Goal: Find specific fact: Find specific fact

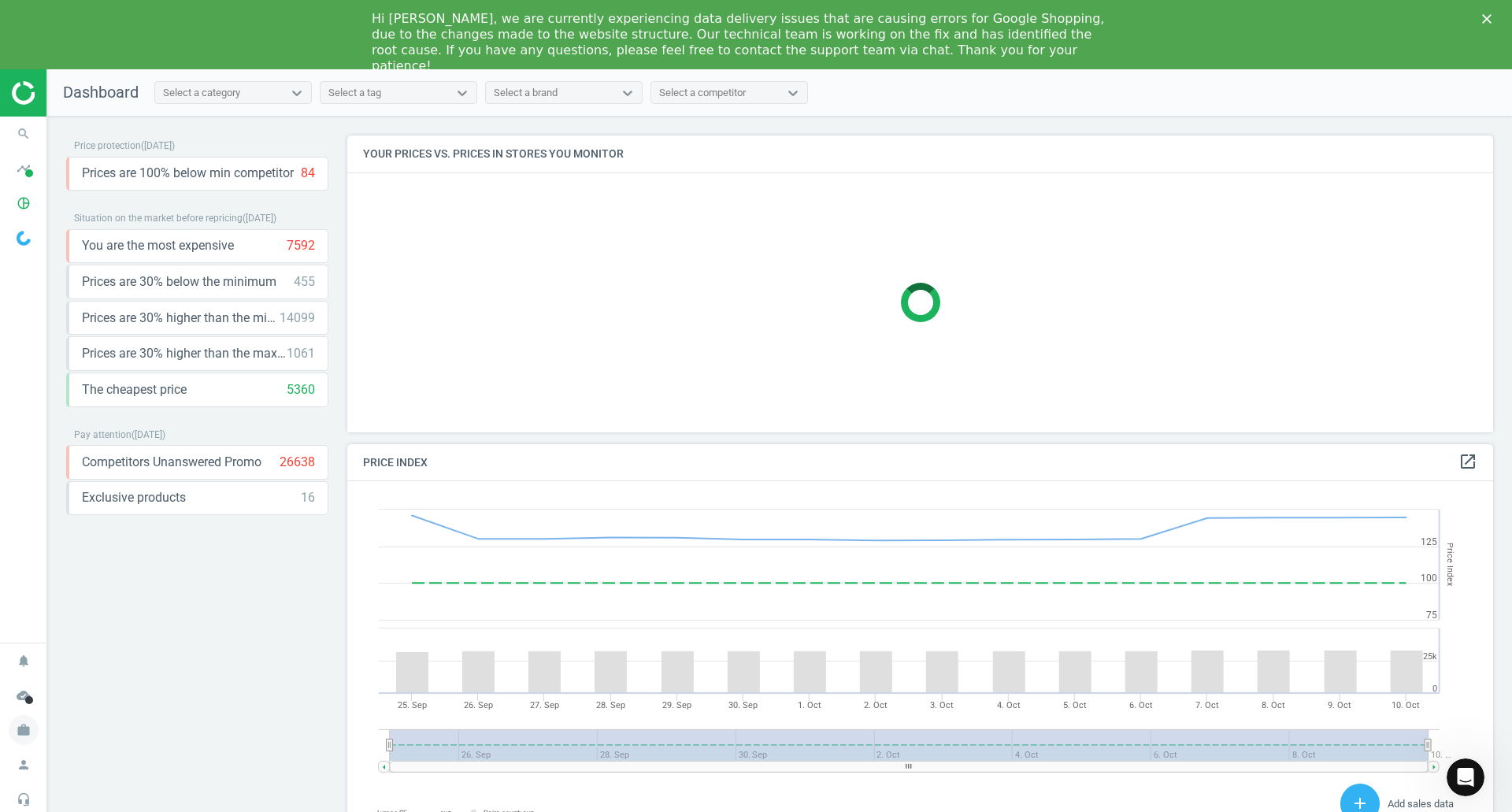
scroll to position [337, 1159]
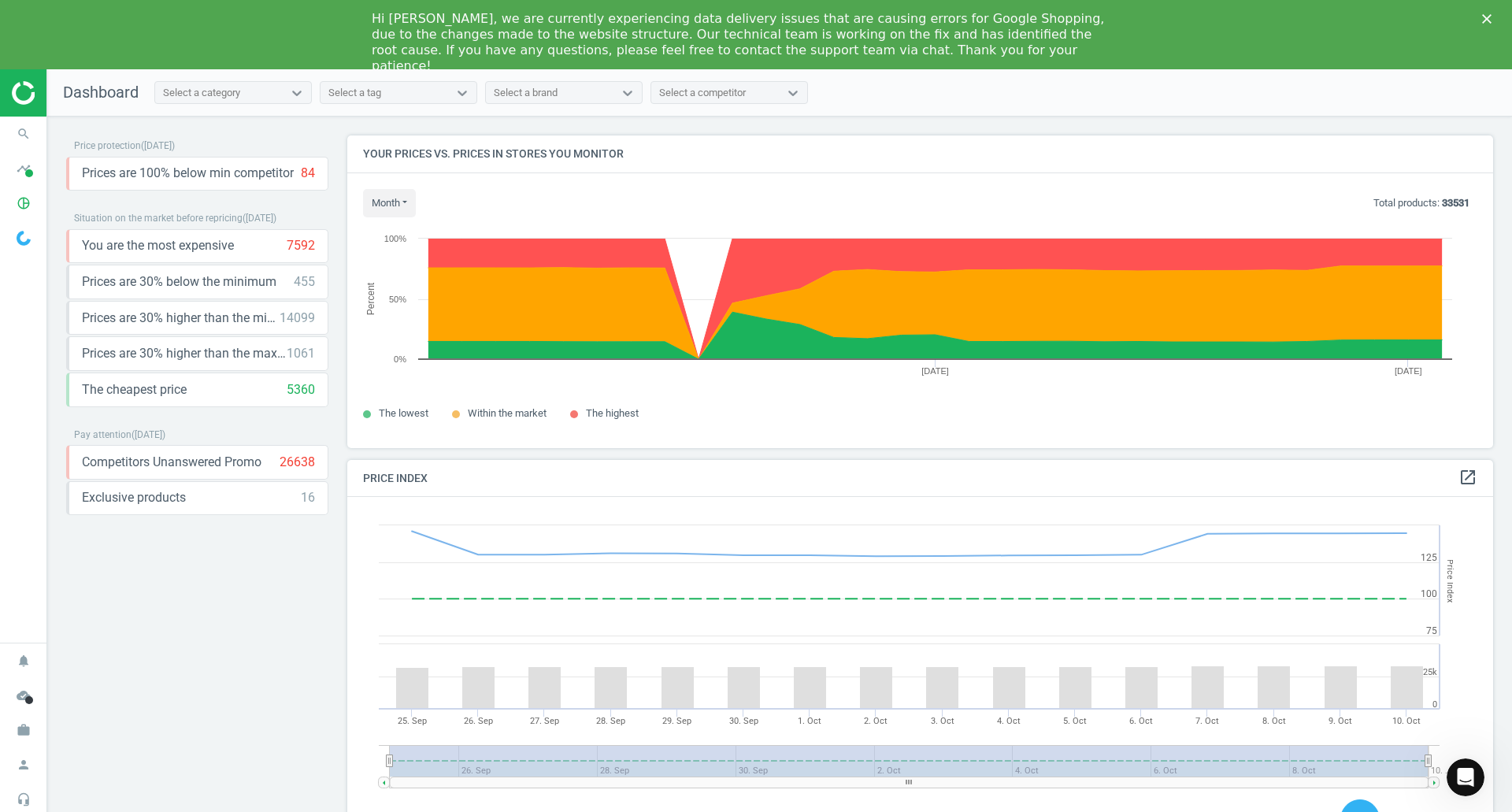
click at [1487, 15] on icon "Close" at bounding box center [1487, 19] width 9 height 9
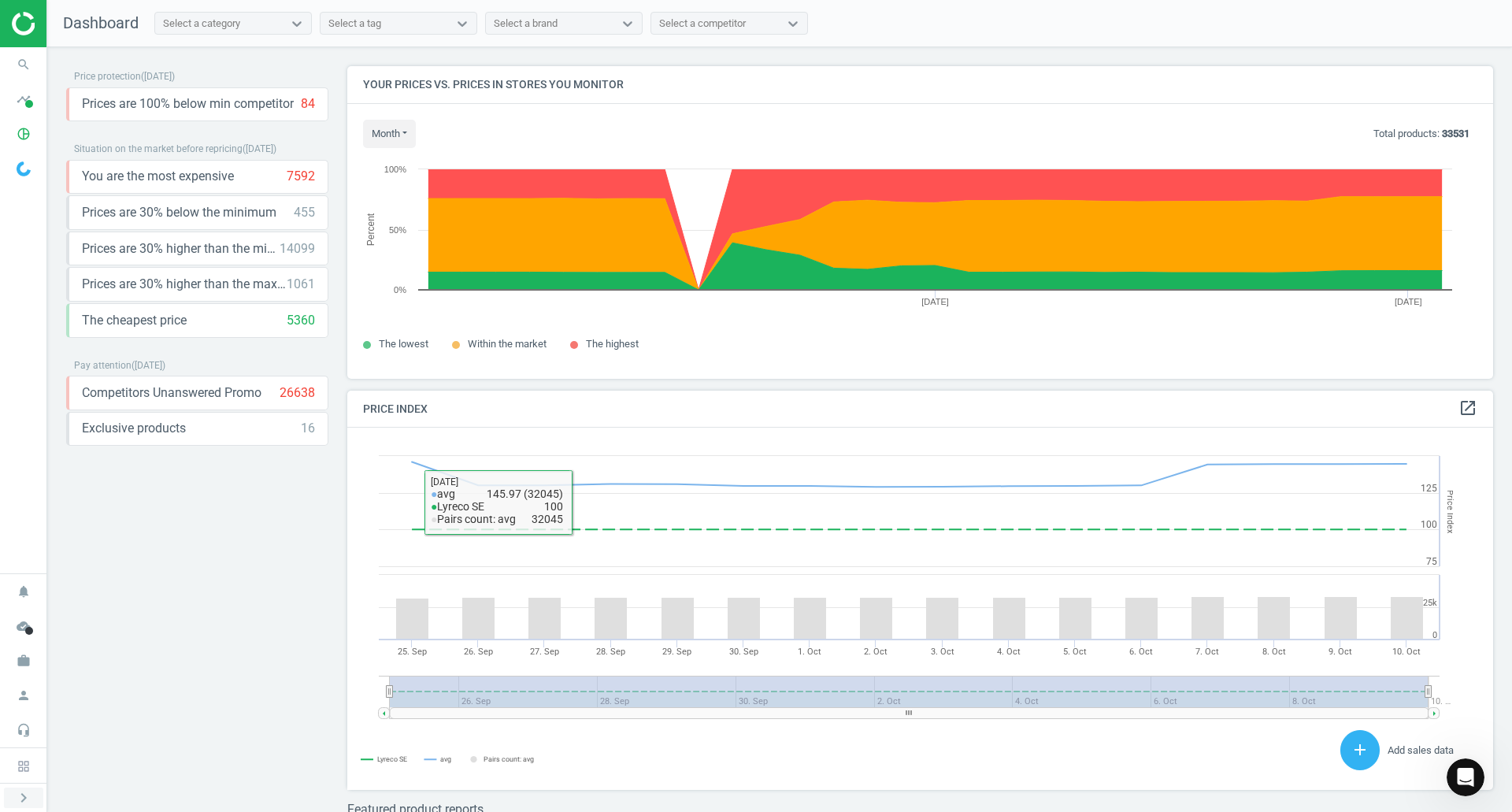
click at [23, 802] on icon "chevron_right" at bounding box center [24, 798] width 19 height 19
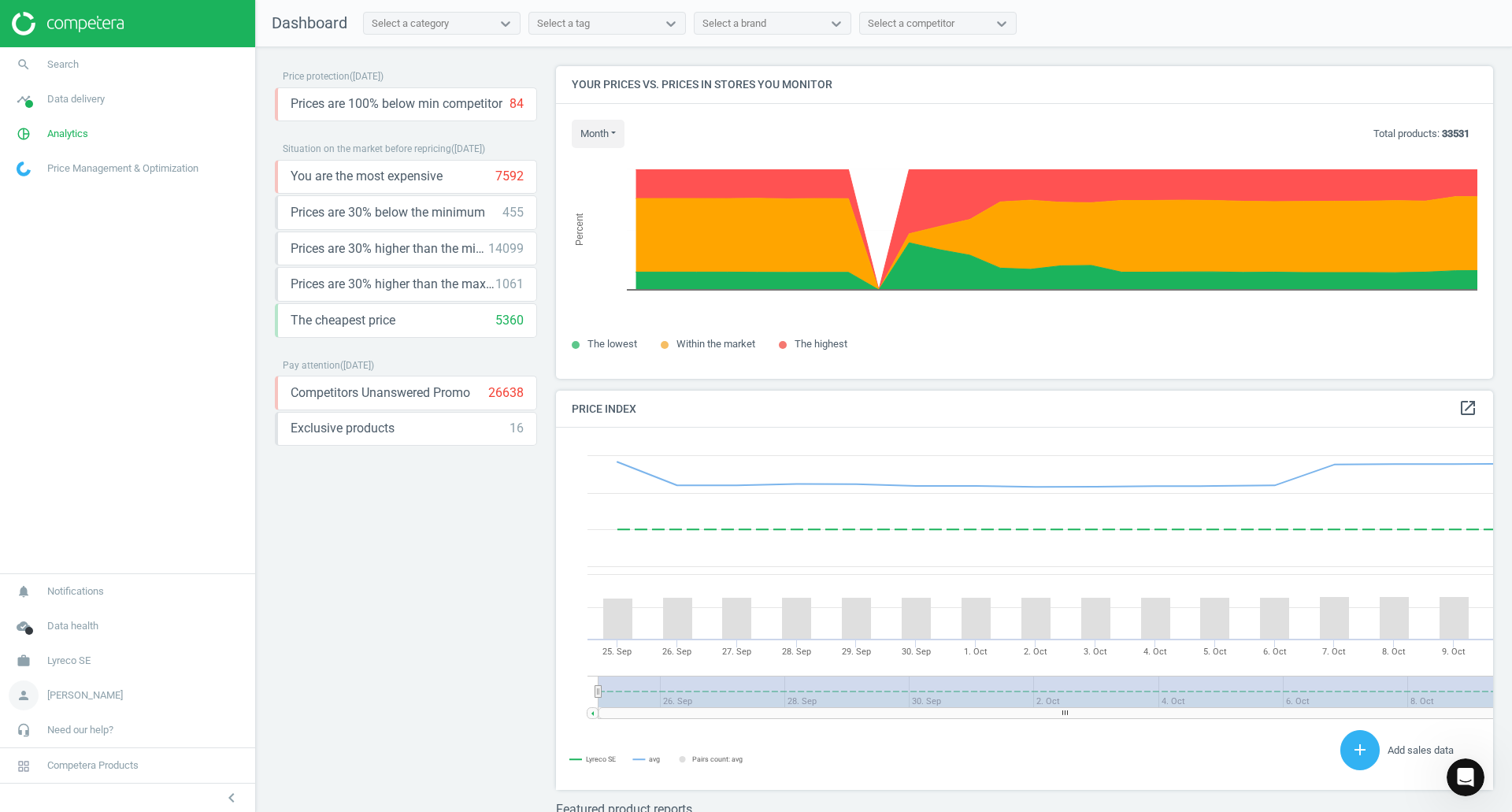
scroll to position [387, 950]
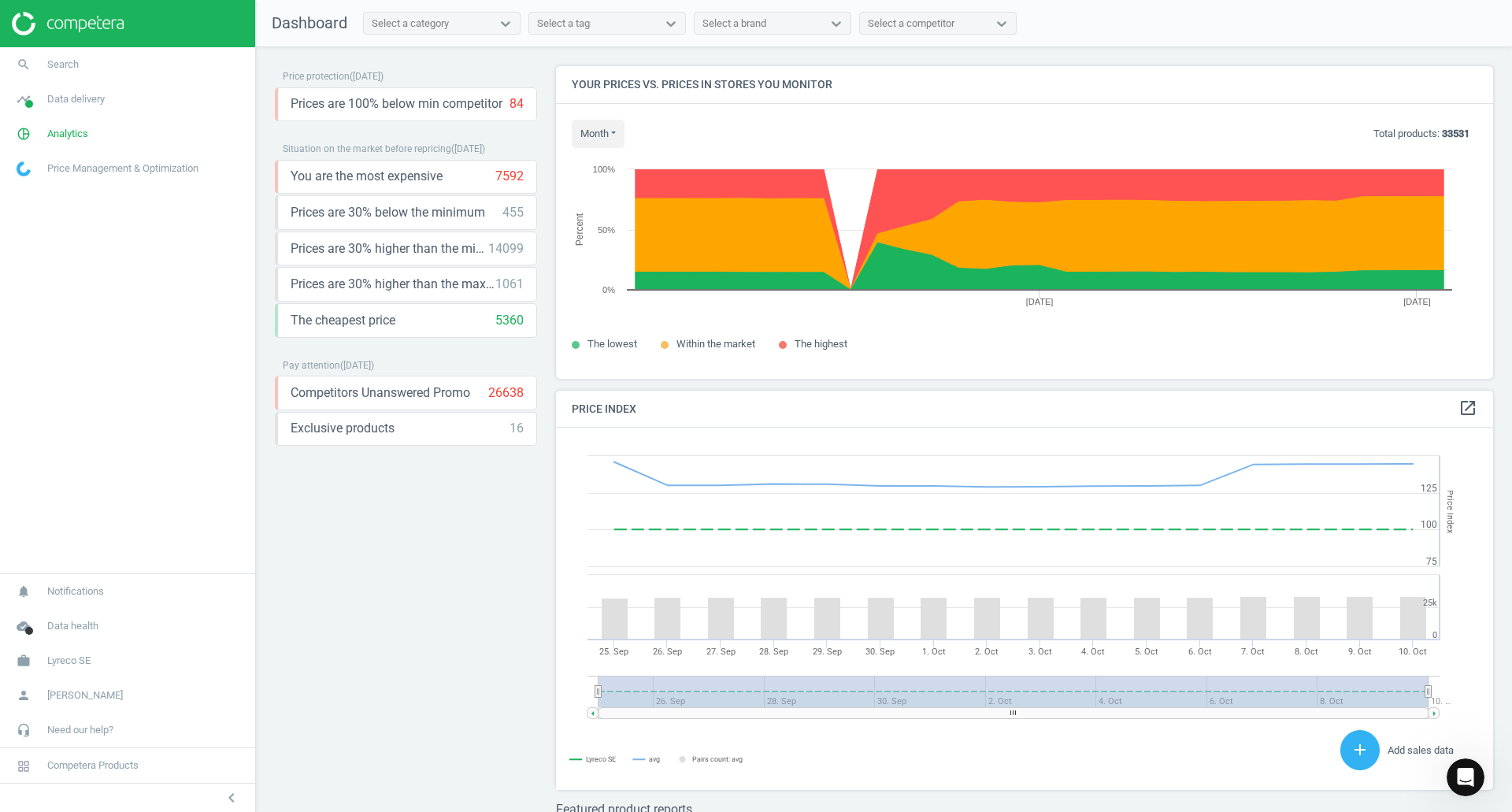
click at [86, 169] on span "Price Management & Optimization" at bounding box center [123, 168] width 151 height 14
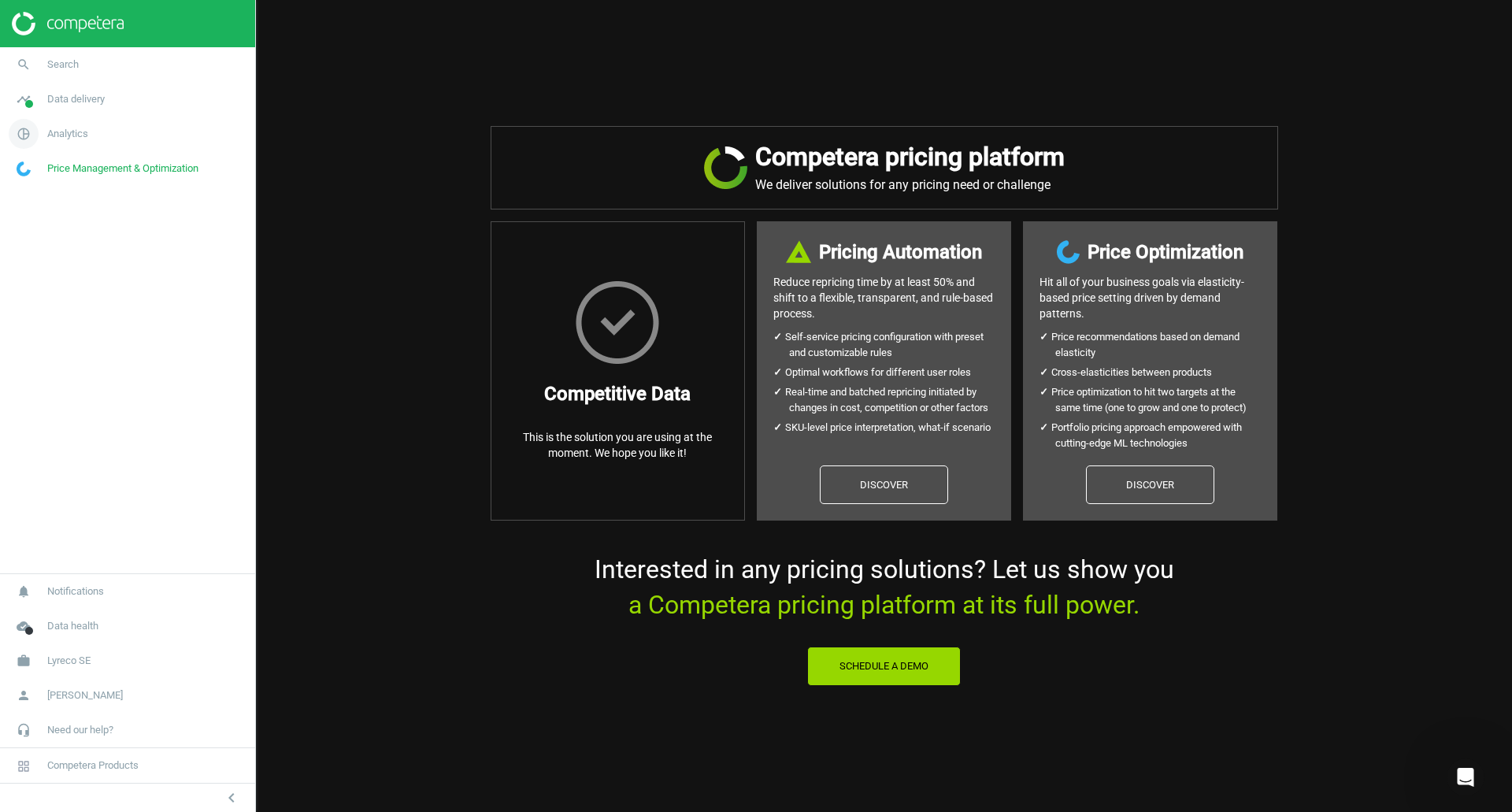
click at [79, 131] on span "Analytics" at bounding box center [67, 134] width 41 height 14
click at [42, 286] on span "Categories" at bounding box center [40, 286] width 45 height 13
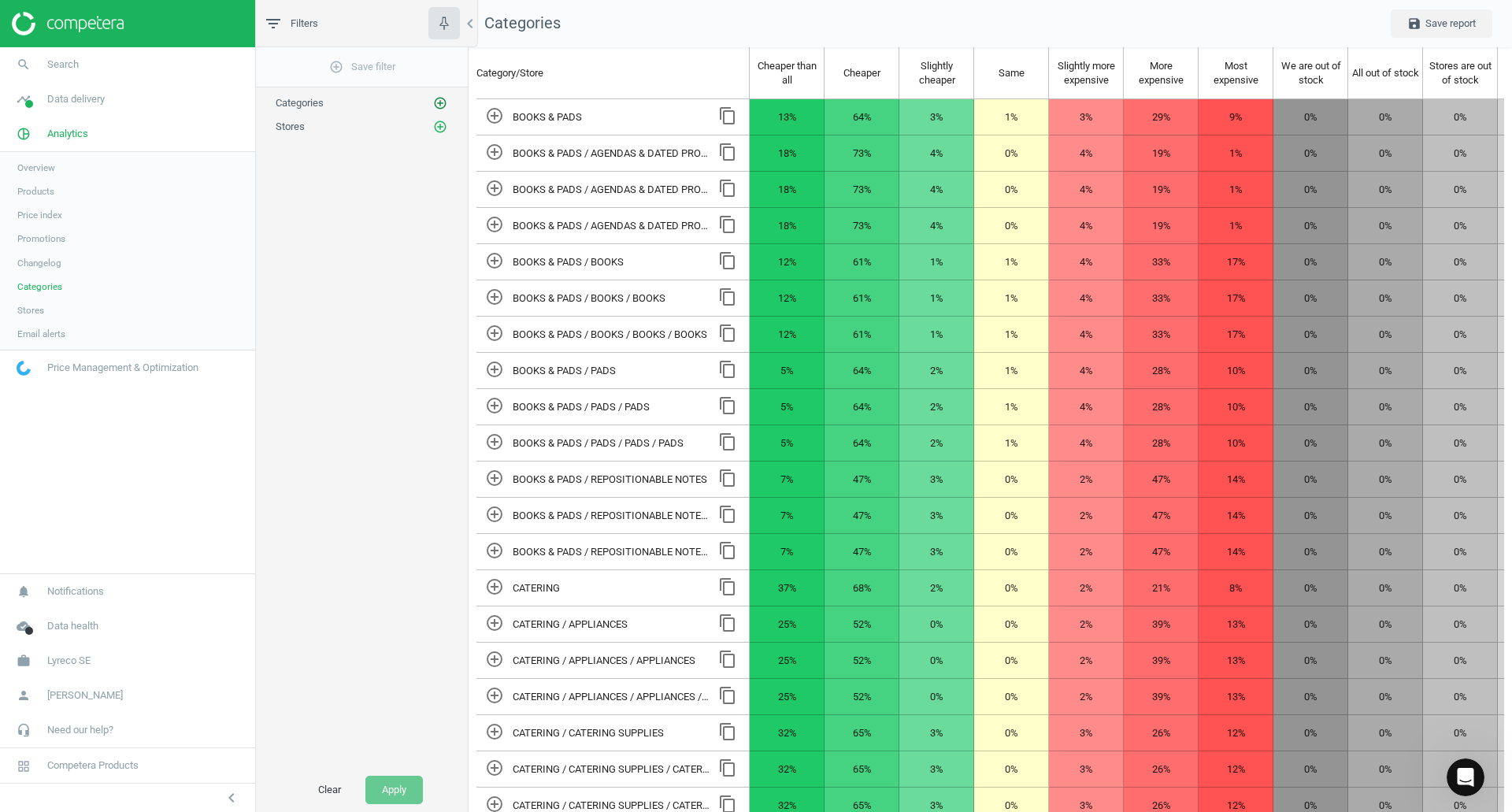
click at [439, 104] on icon "add_circle_outline" at bounding box center [440, 103] width 14 height 14
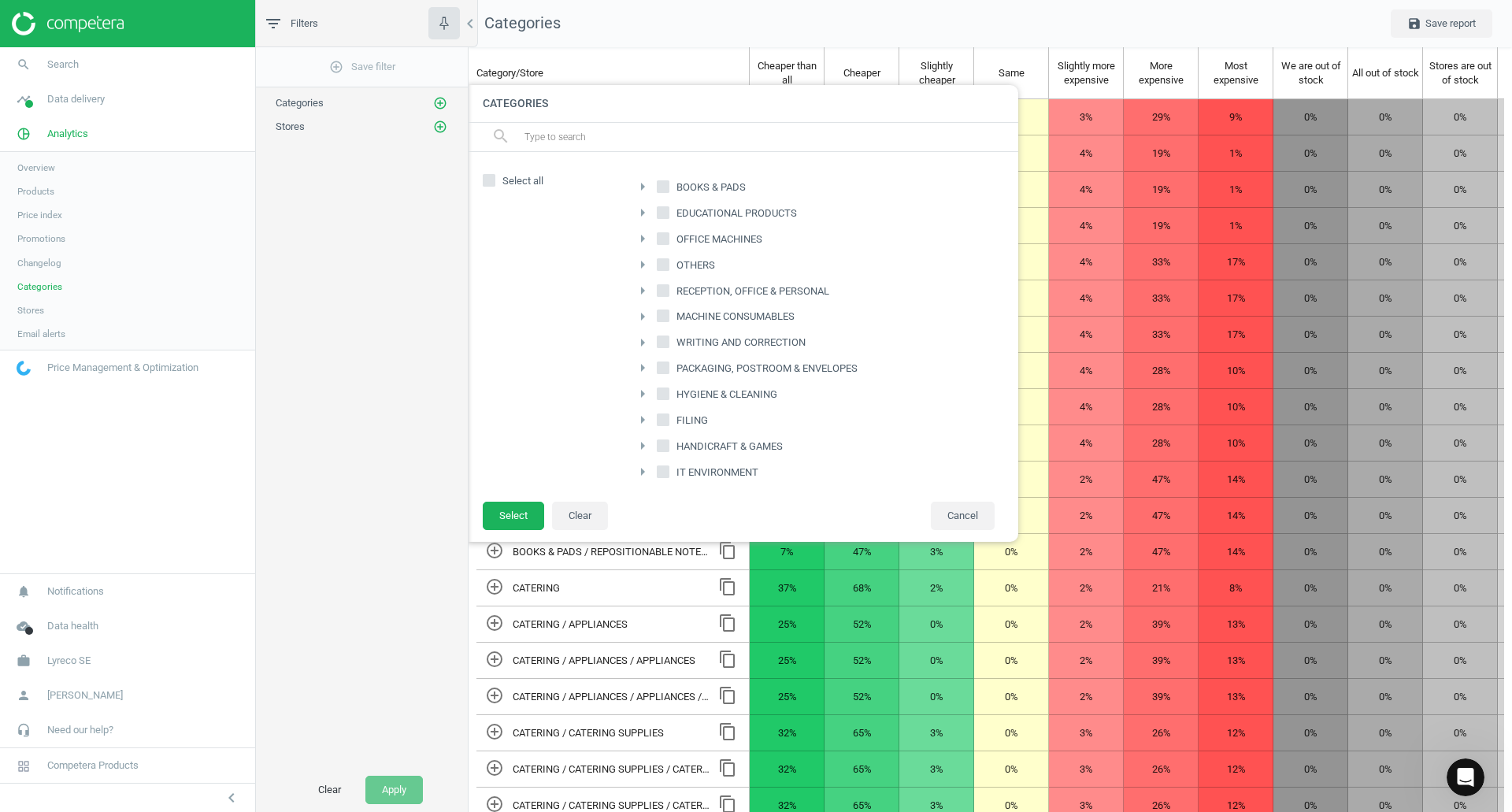
click at [564, 142] on input "text" at bounding box center [765, 137] width 484 height 25
click at [584, 141] on input "text" at bounding box center [765, 137] width 484 height 25
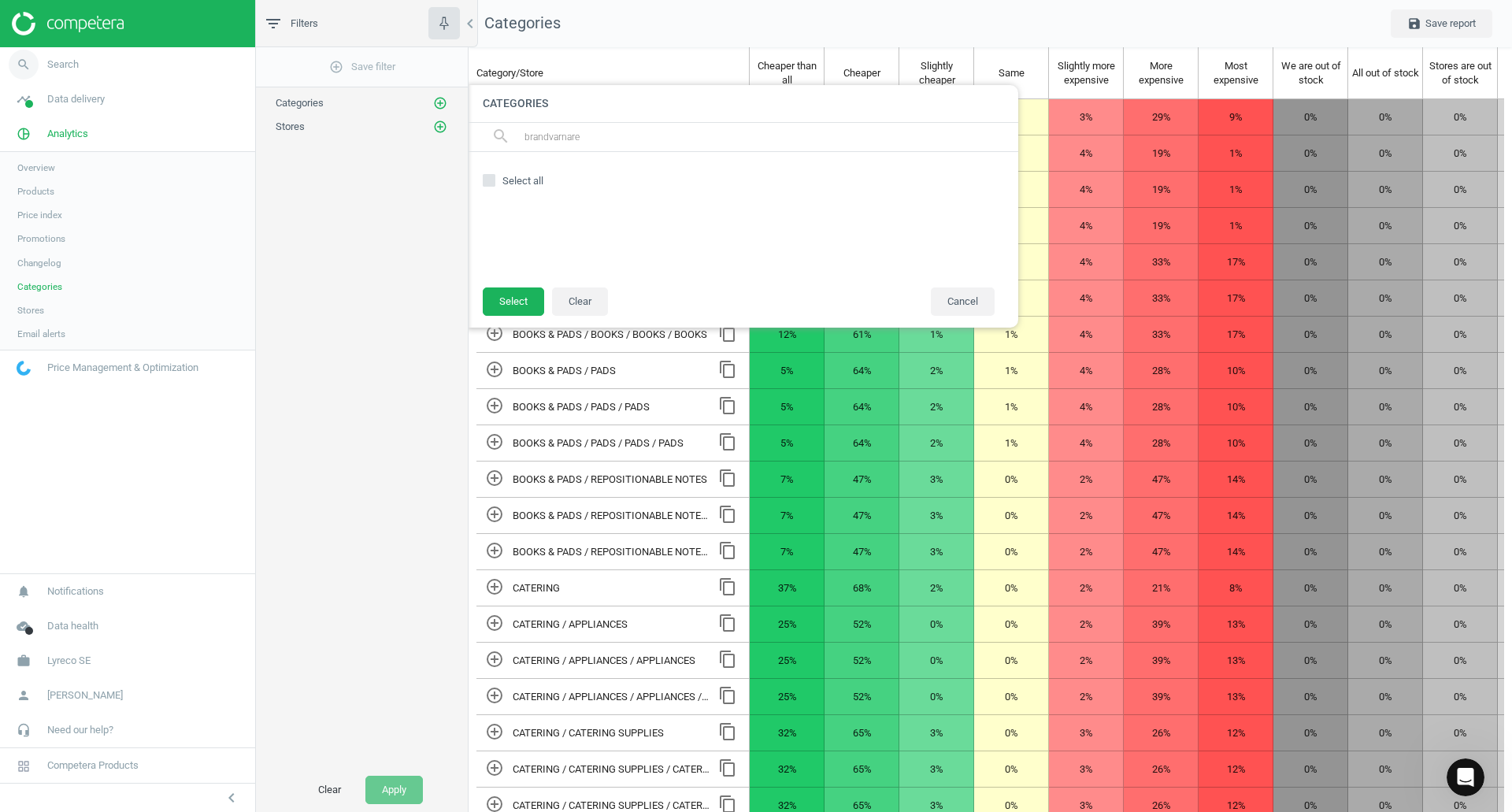
type input "brandvarnare"
click at [57, 70] on span "Search" at bounding box center [62, 64] width 31 height 14
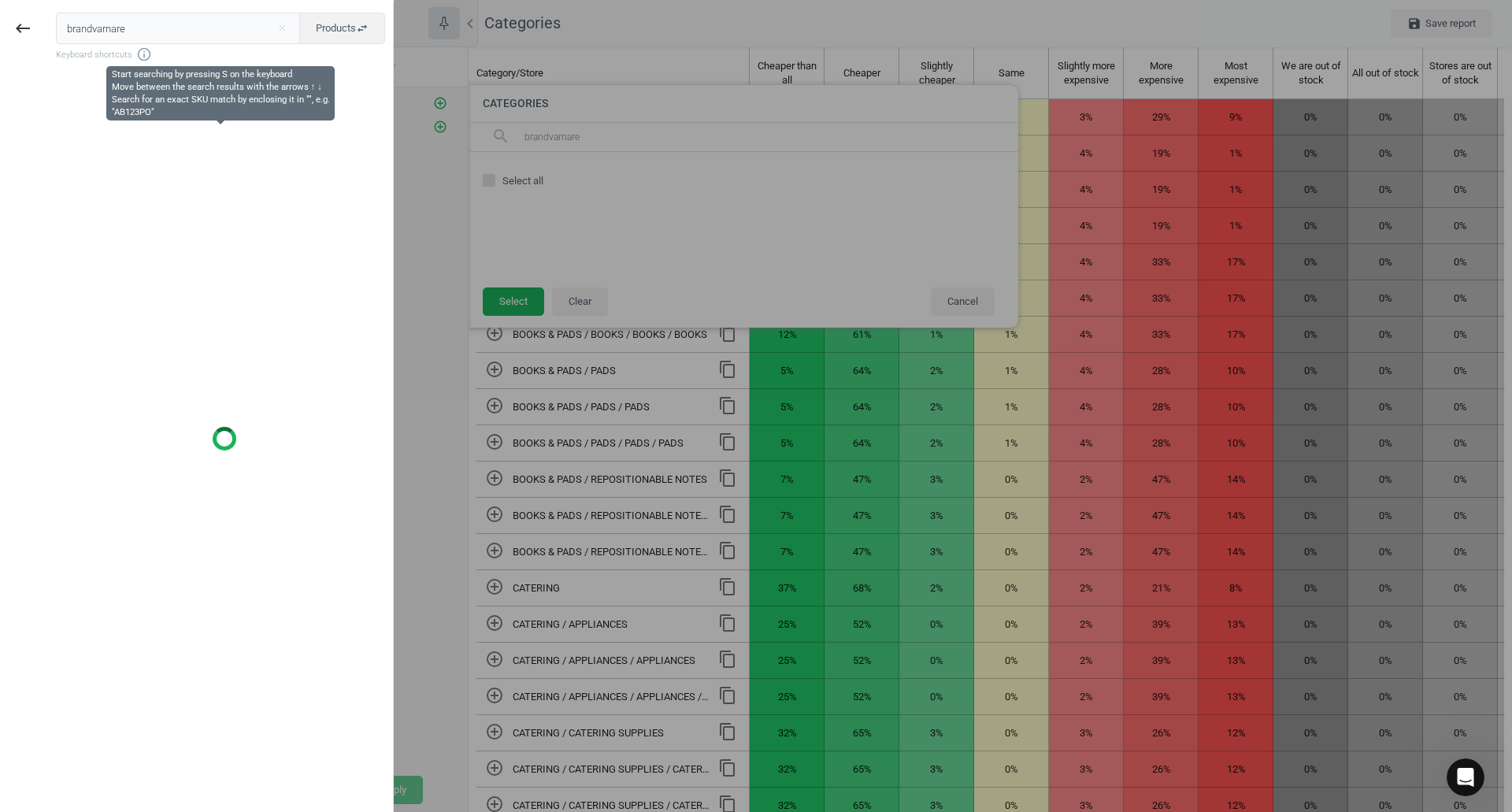
type input "brandvarnare"
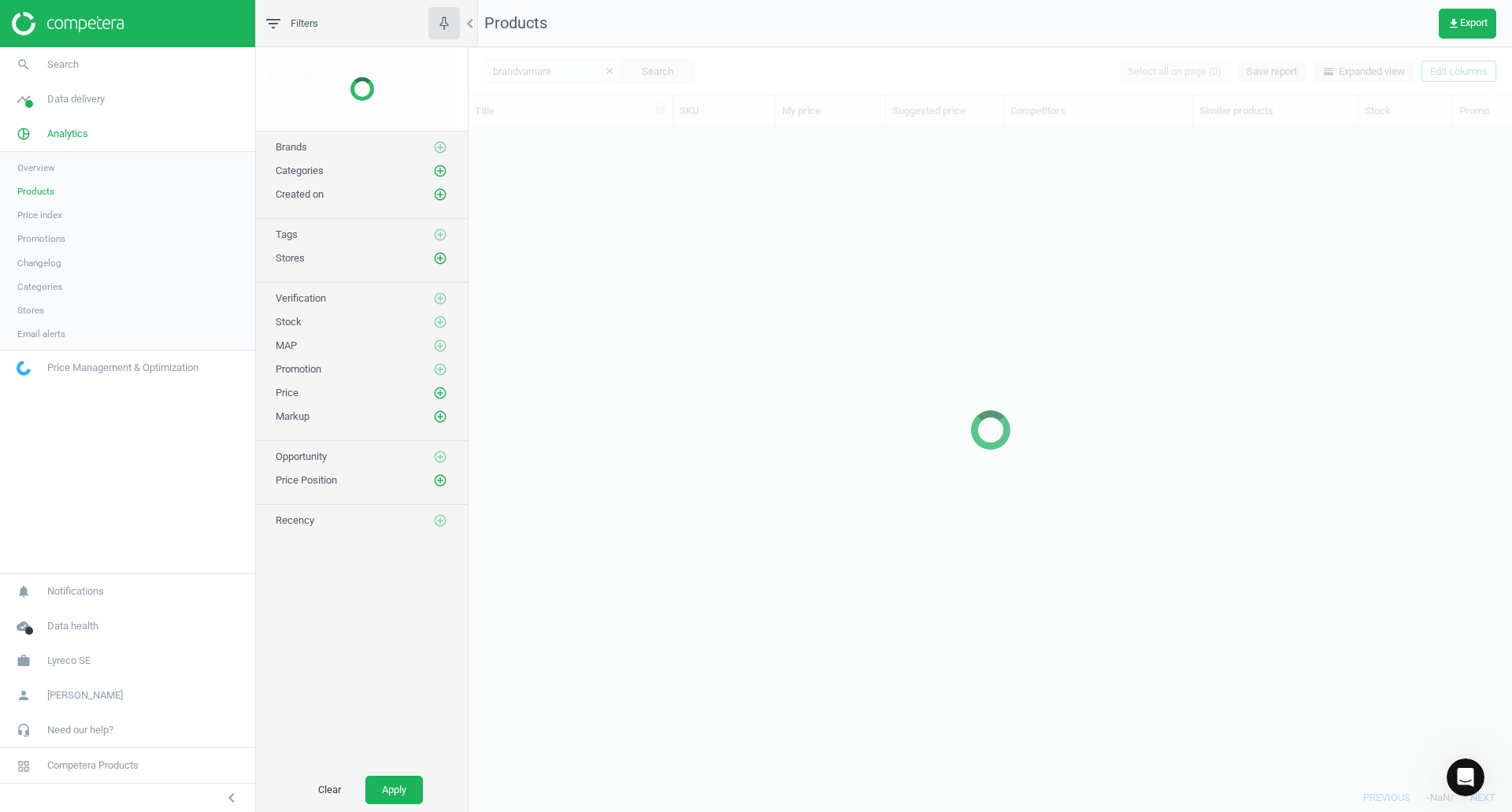
scroll to position [632, 1032]
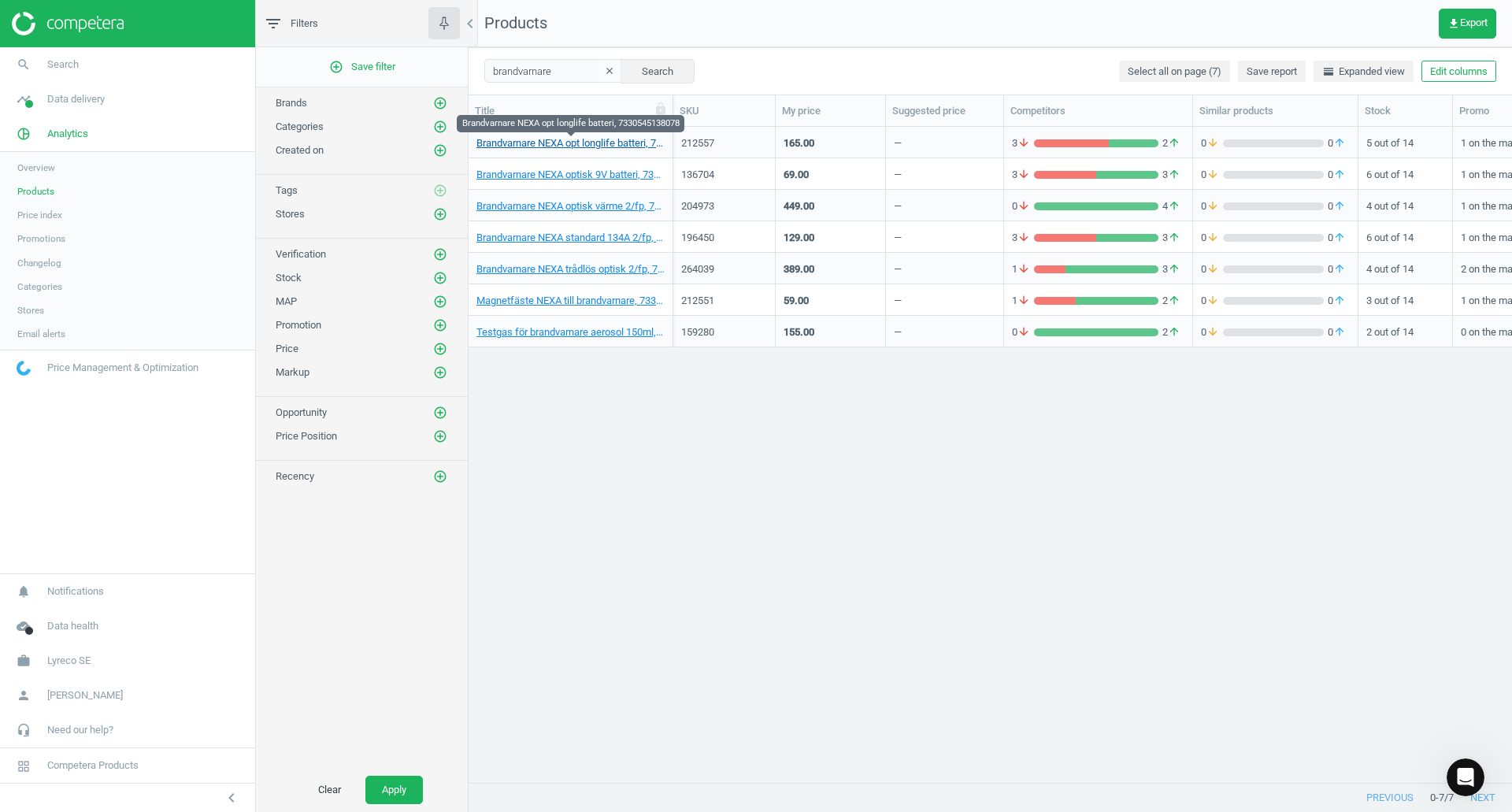
click at [576, 147] on link "Brandvarnare NEXA opt longlife batteri, 7330545138078" at bounding box center [570, 143] width 188 height 14
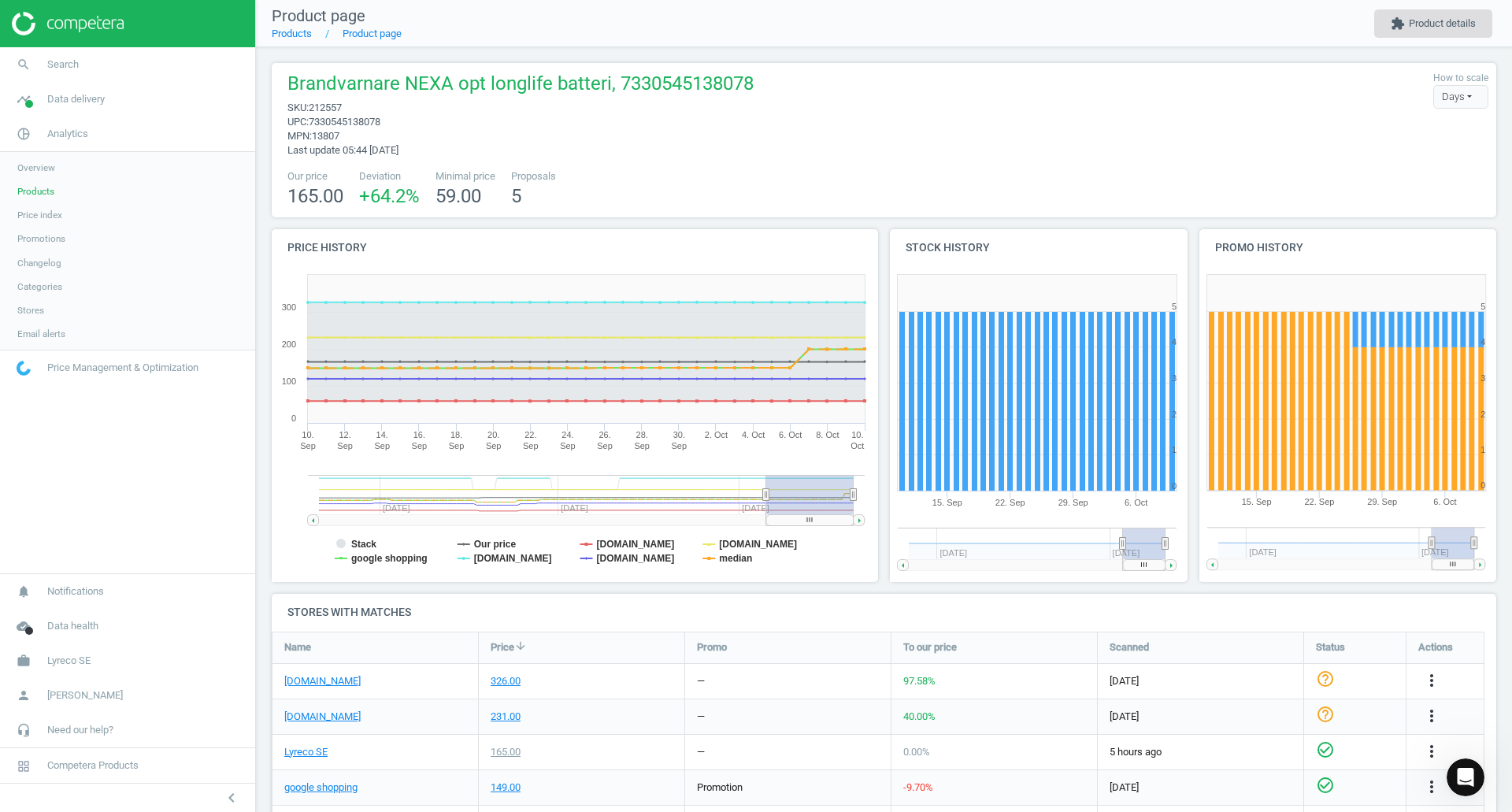
click at [1415, 29] on button "extension Product details" at bounding box center [1434, 24] width 118 height 29
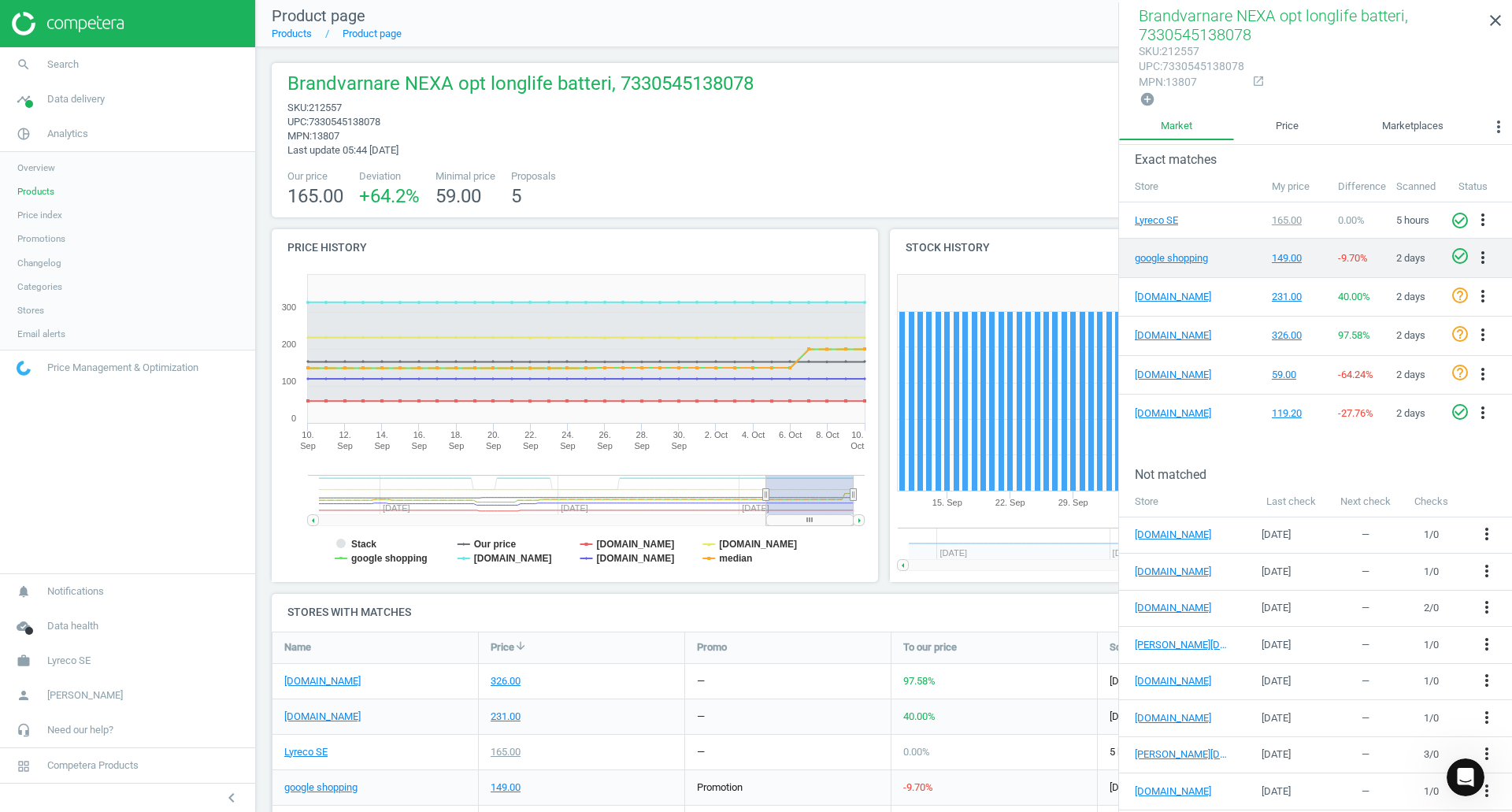
scroll to position [256, 0]
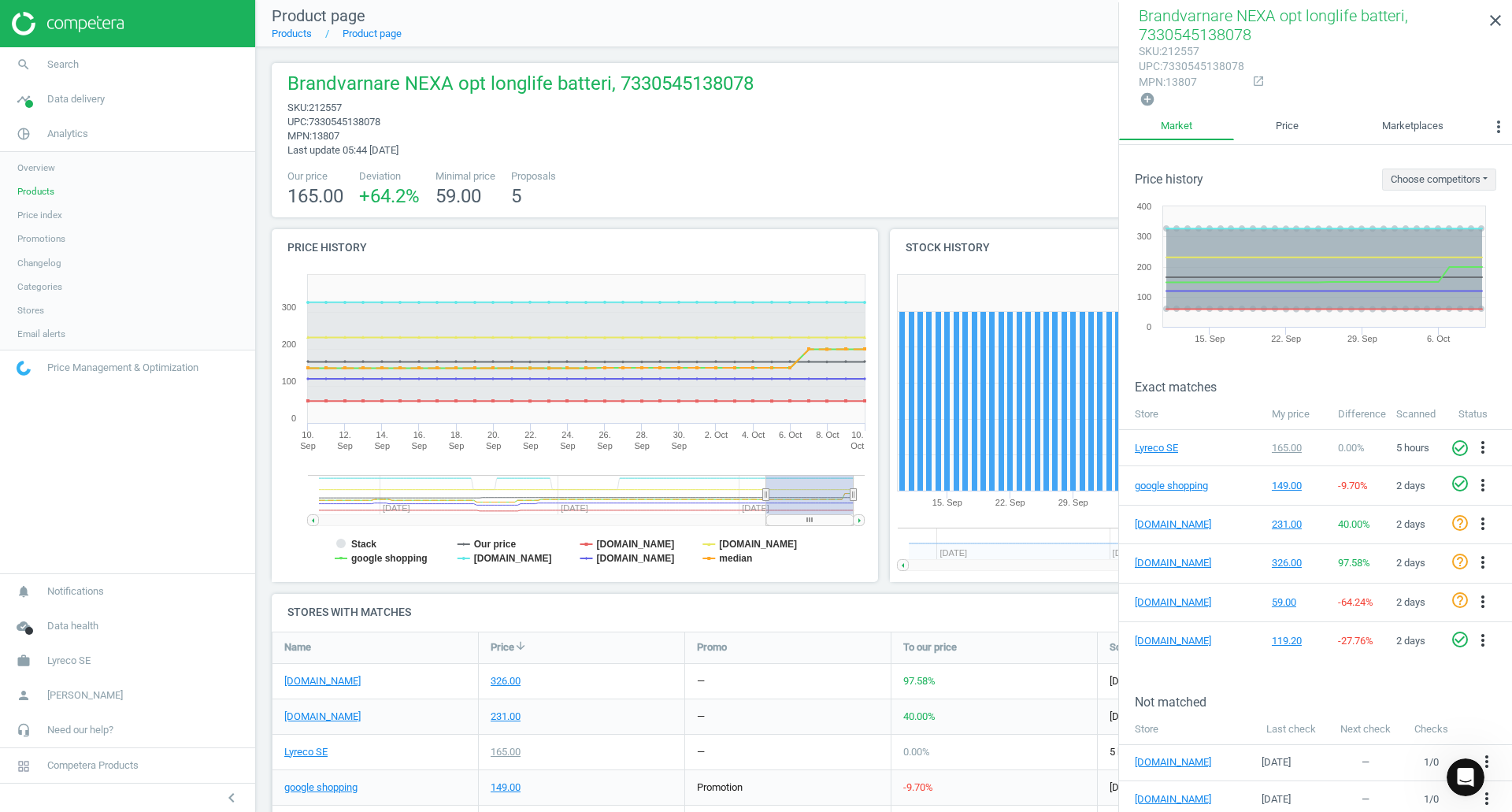
click at [1186, 56] on div "sku : 212557" at bounding box center [1191, 51] width 105 height 15
click at [65, 130] on span "Analytics" at bounding box center [67, 134] width 41 height 14
click at [66, 136] on span "Analytics" at bounding box center [67, 134] width 41 height 14
click at [34, 169] on span "Overview" at bounding box center [36, 167] width 38 height 13
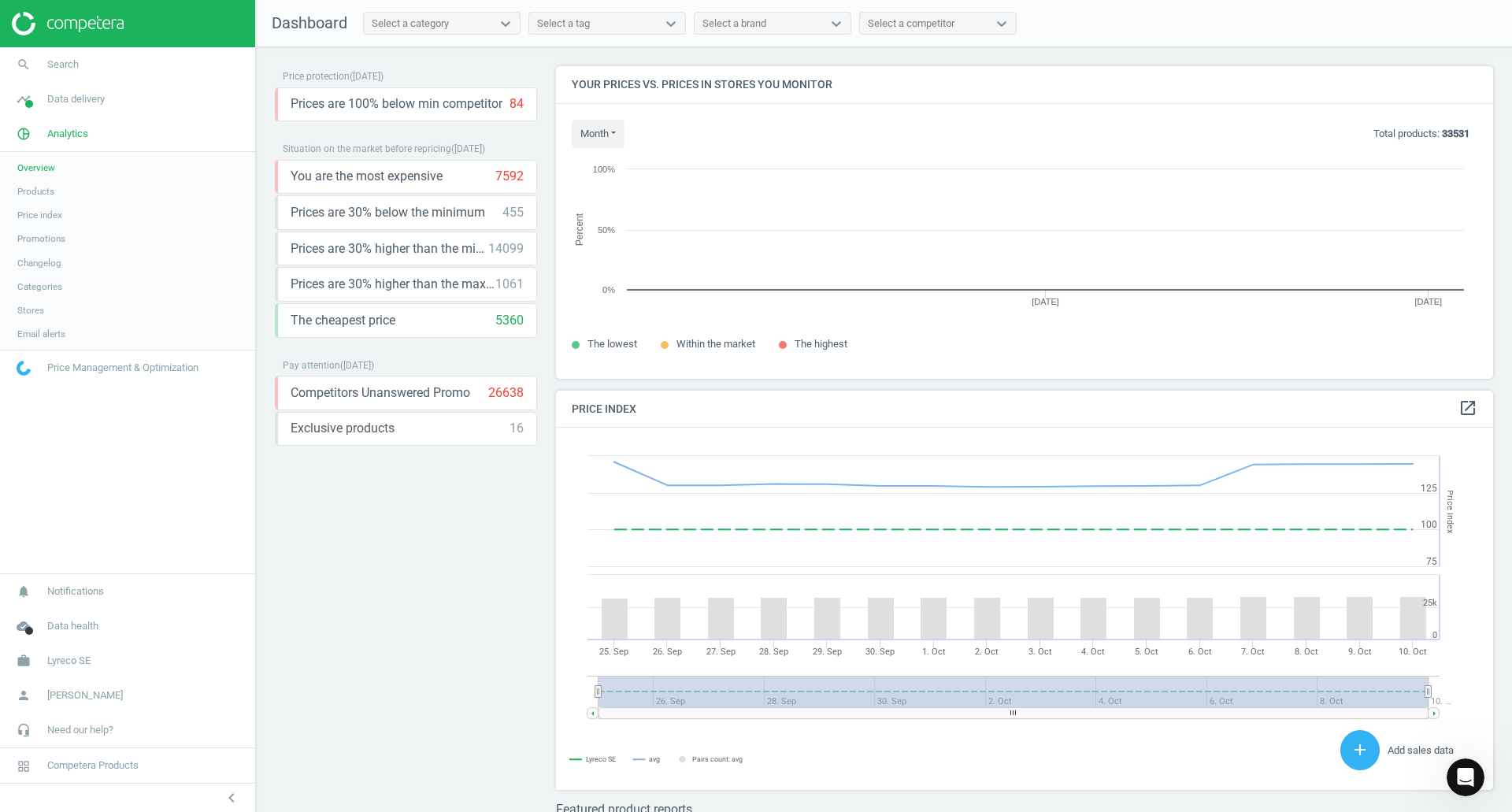
scroll to position [387, 950]
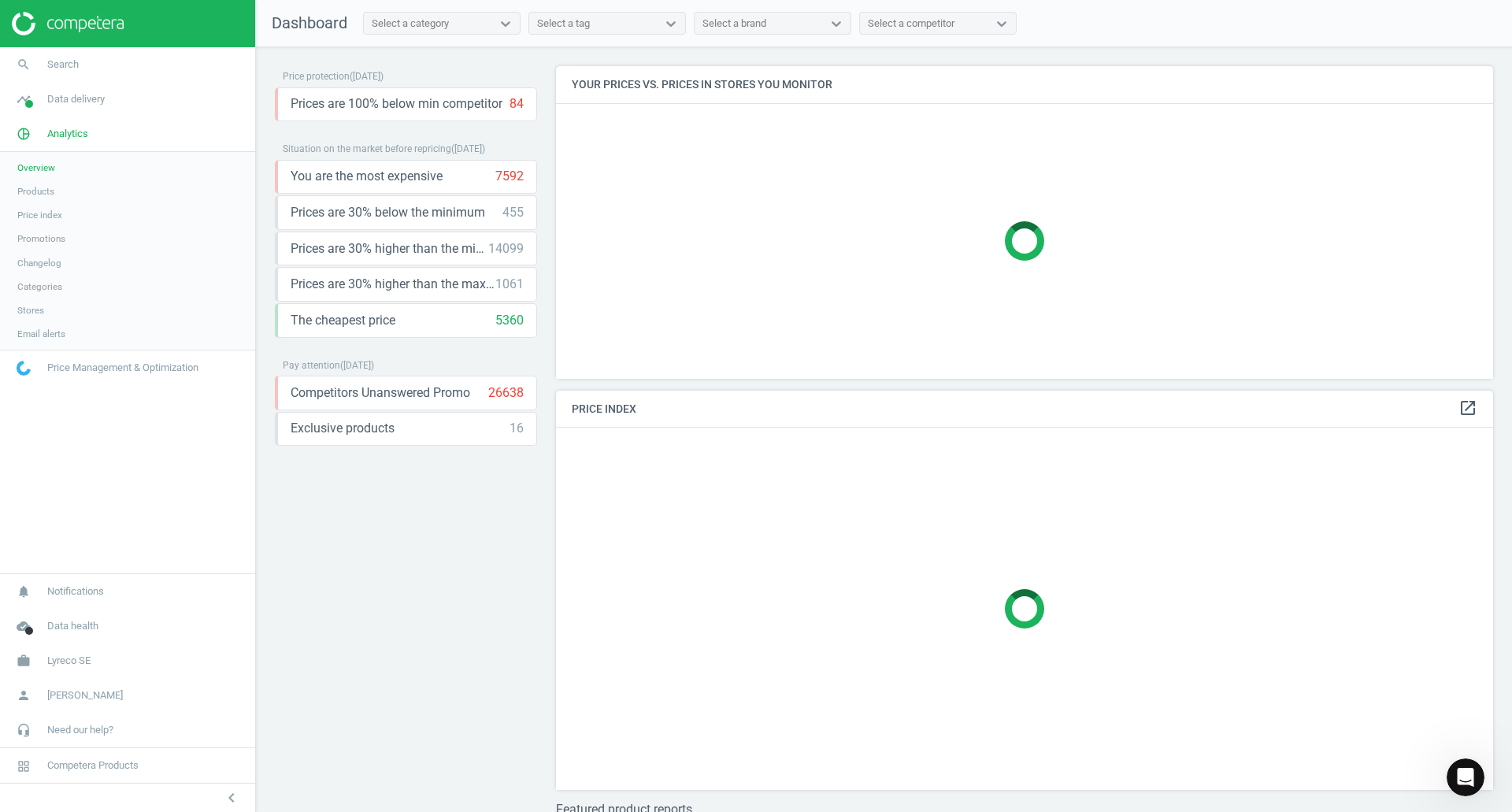
click at [38, 190] on span "Products" at bounding box center [36, 191] width 37 height 13
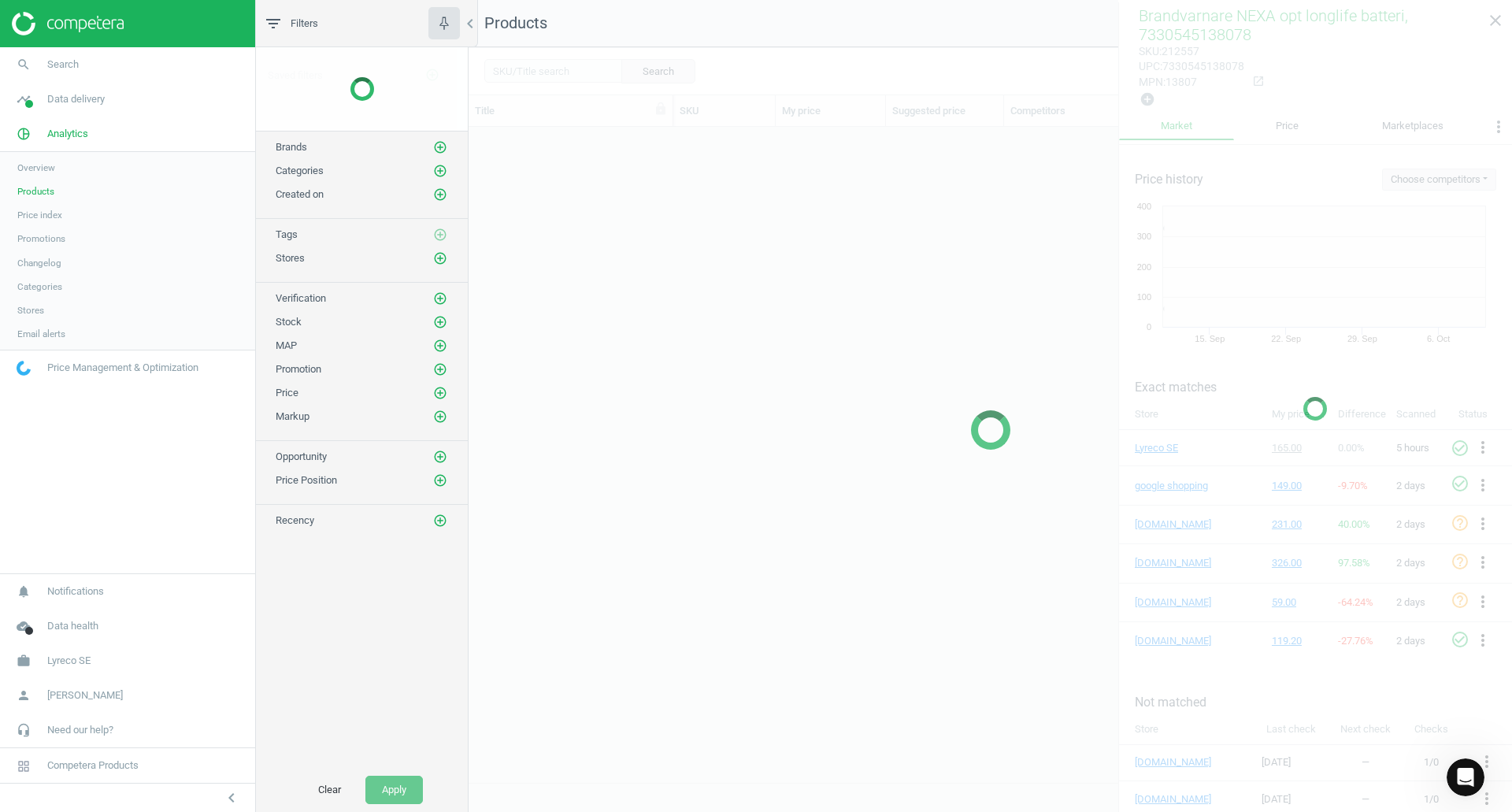
scroll to position [632, 1032]
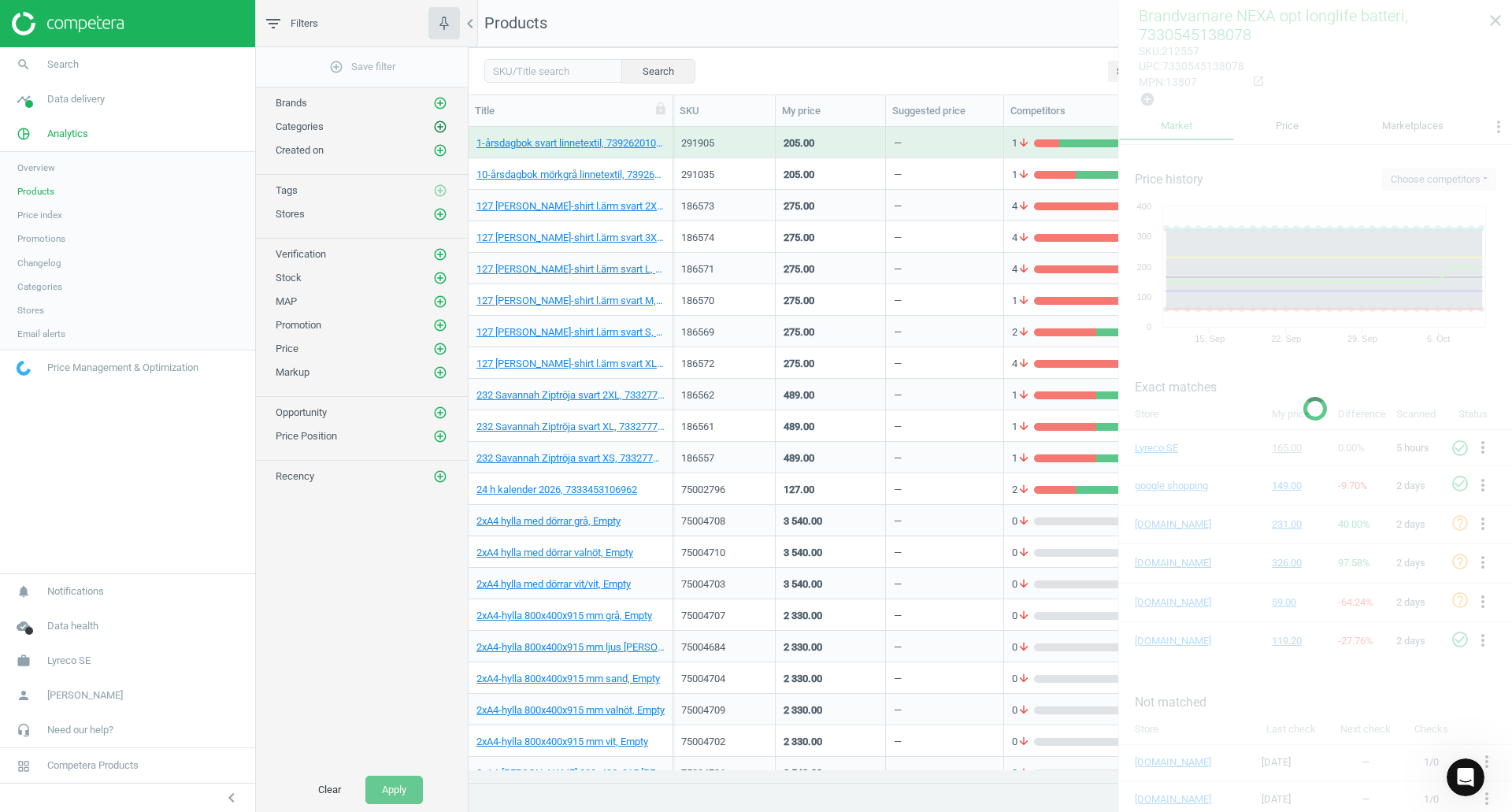
click at [438, 125] on icon "add_circle_outline" at bounding box center [440, 126] width 14 height 14
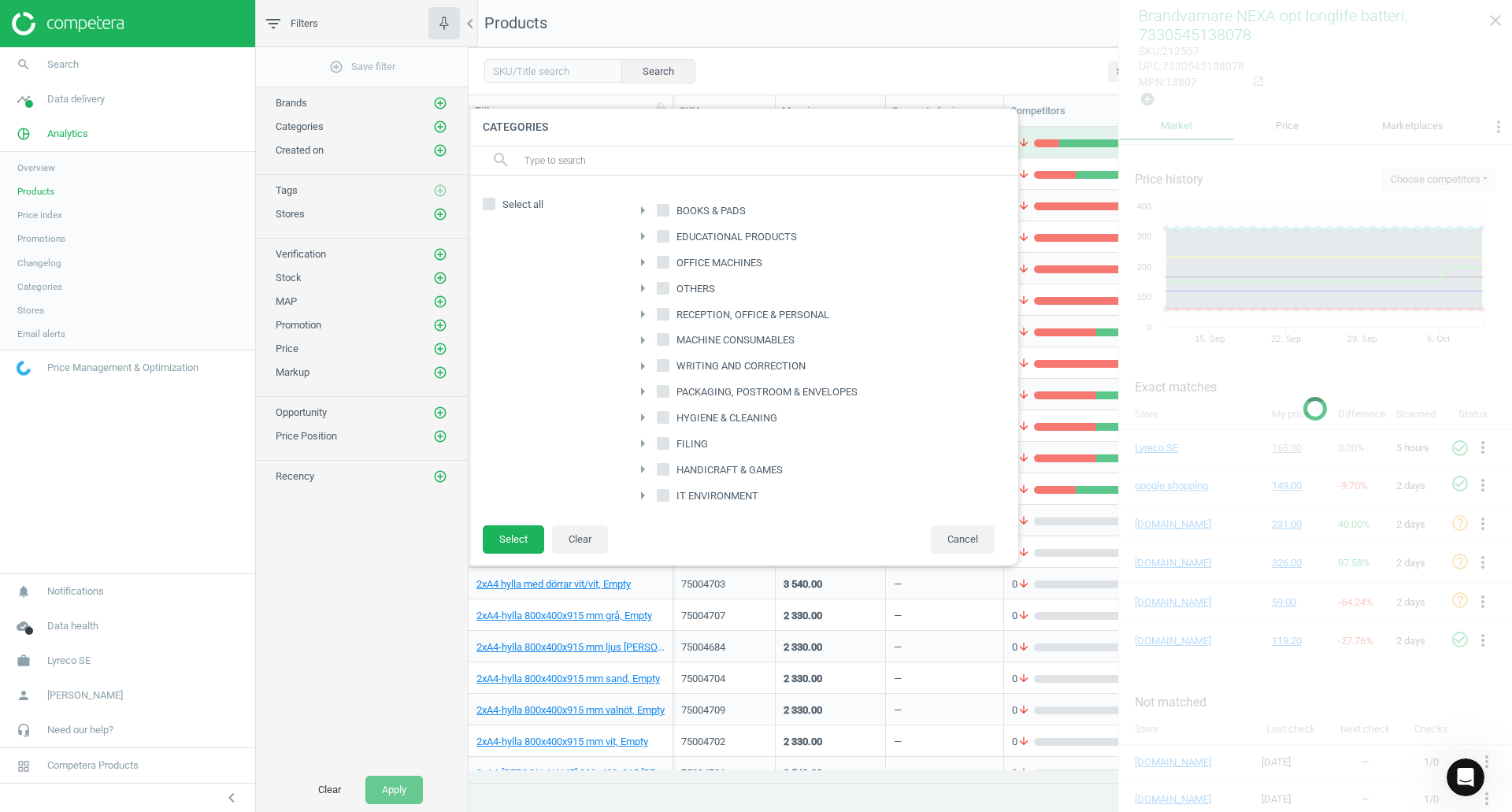
click at [353, 613] on div "add_circle_outline Save filter Brands add_circle_outline Categories add_circle_…" at bounding box center [362, 407] width 212 height 721
click at [972, 544] on button "Cancel" at bounding box center [963, 539] width 64 height 29
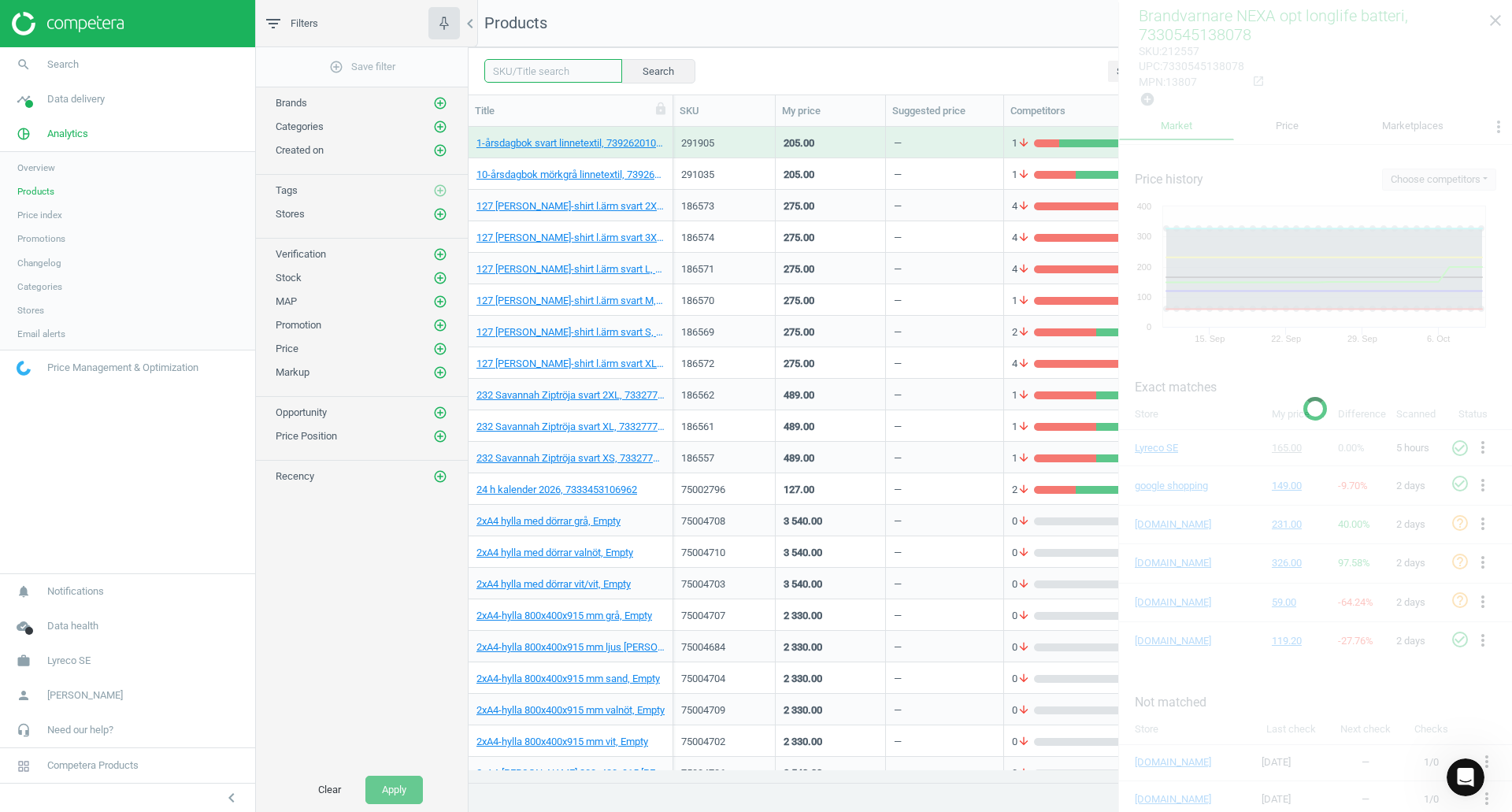
click at [540, 70] on input "text" at bounding box center [554, 71] width 138 height 24
paste input "YES (CHANGED)"
type input "YES (CHANGED)"
click at [66, 68] on span "Search" at bounding box center [62, 64] width 31 height 14
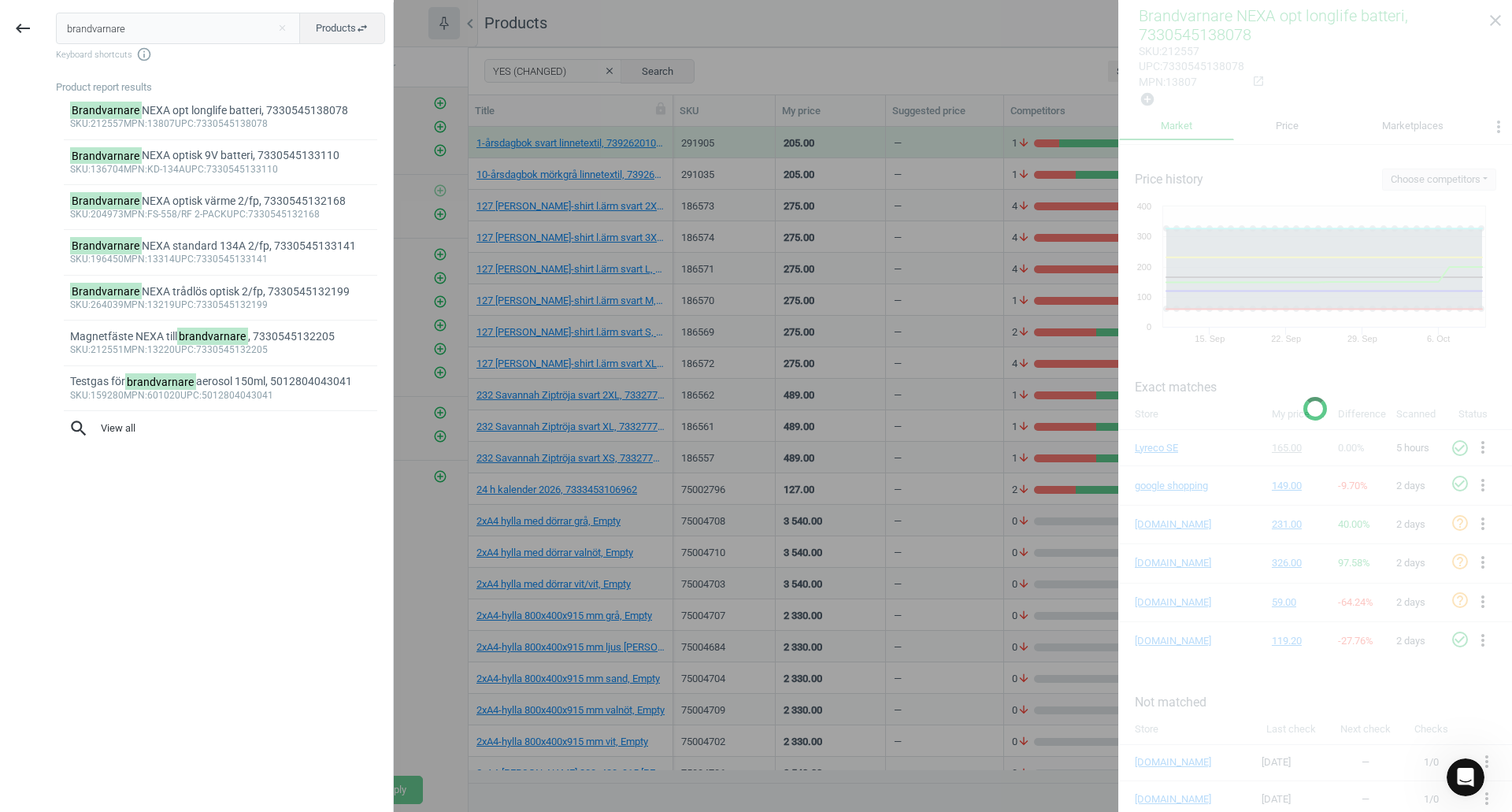
click at [724, 56] on div at bounding box center [756, 406] width 1512 height 812
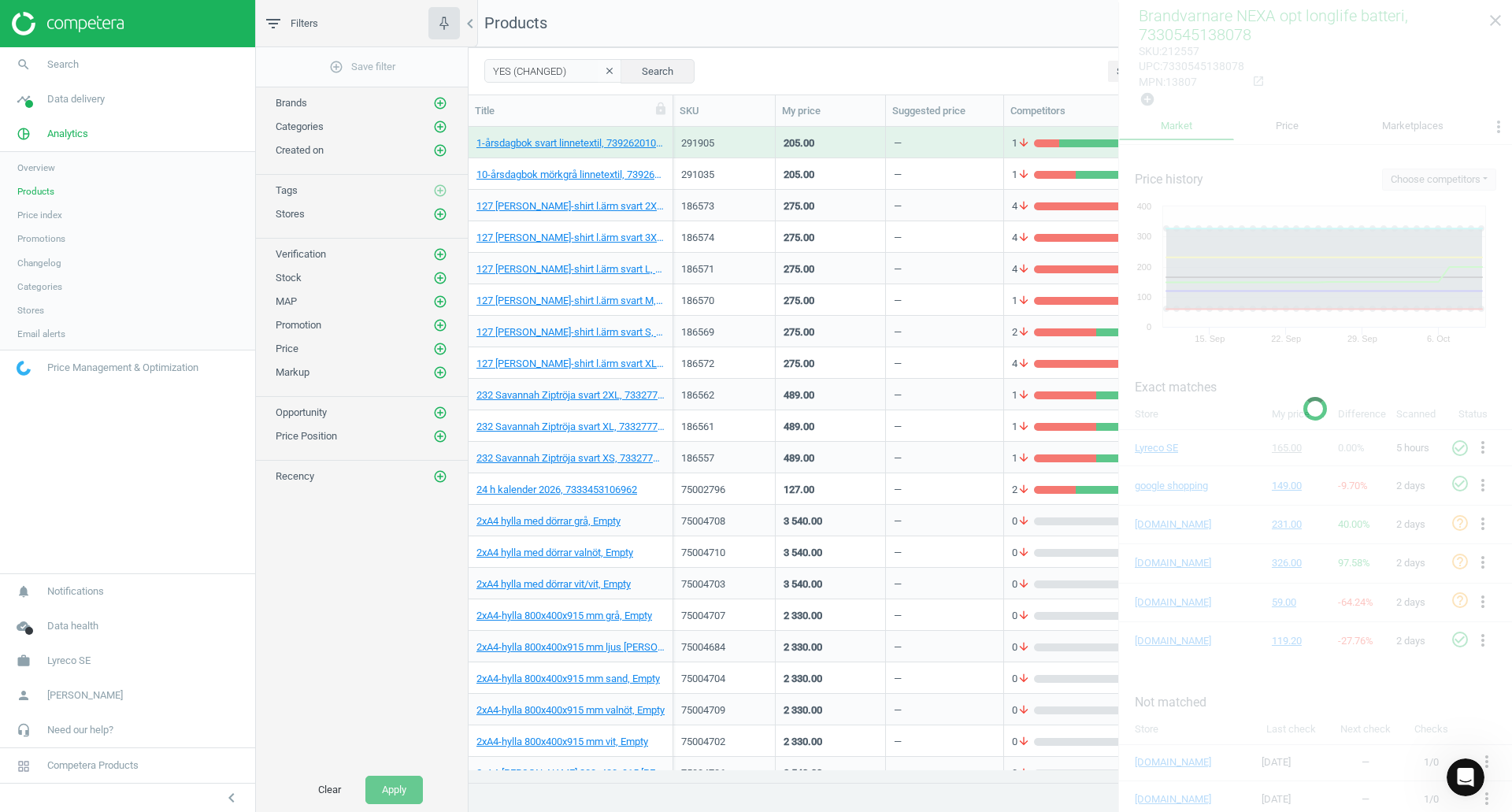
click at [604, 73] on icon "clear" at bounding box center [609, 71] width 11 height 11
click at [552, 70] on input "text" at bounding box center [554, 71] width 138 height 24
type input "212557"
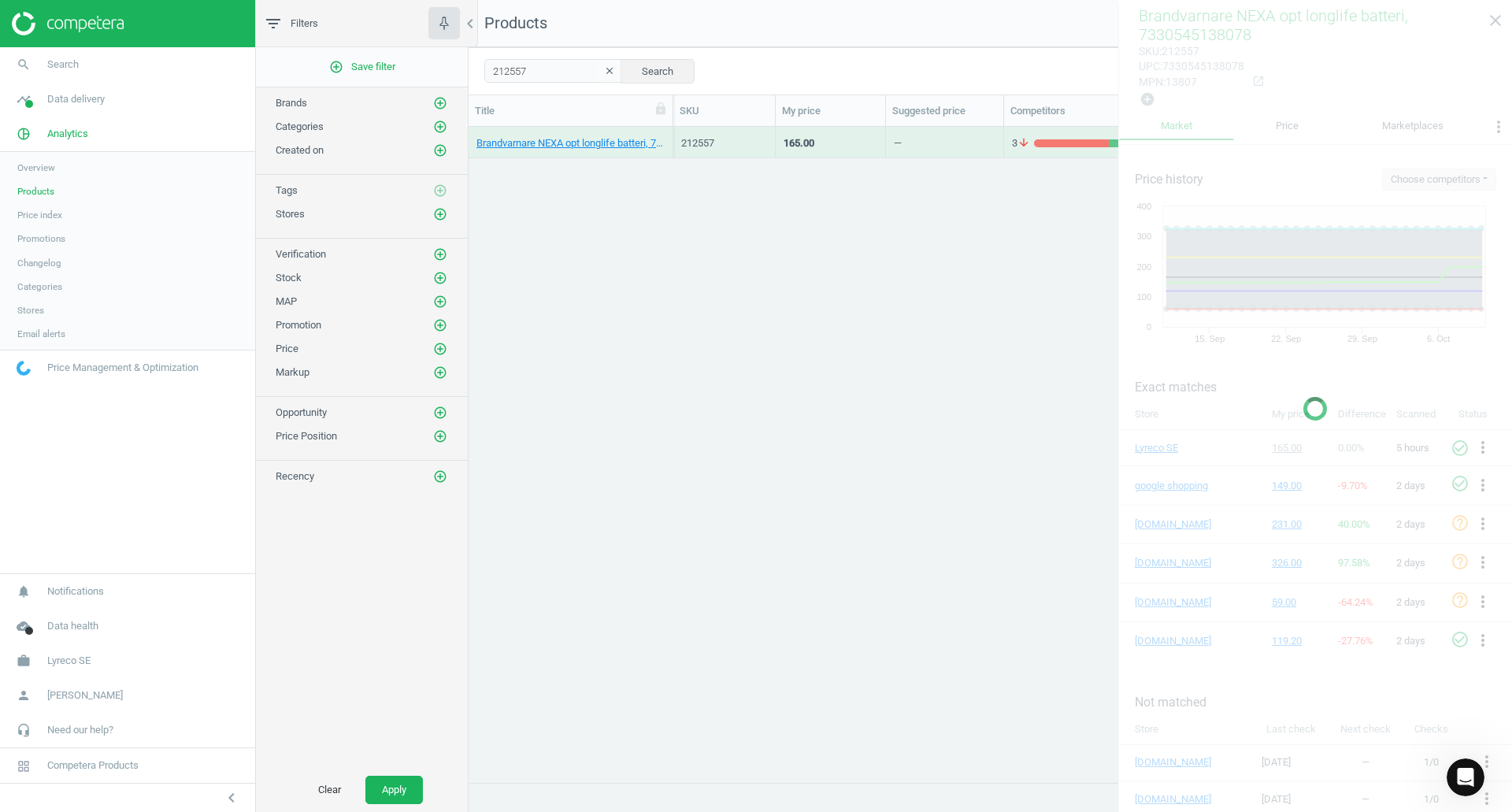
click at [694, 376] on div "Brandvarnare NEXA opt longlife batteri, 7330545138078 212557 165.00 — 3 arrow_d…" at bounding box center [990, 448] width 1043 height 644
click at [922, 354] on div "Brandvarnare NEXA opt longlife batteri, 7330545138078 212557 165.00 — 3 arrow_d…" at bounding box center [990, 448] width 1043 height 644
click at [604, 144] on link "Brandvarnare NEXA opt longlife batteri, 7330545138078" at bounding box center [570, 143] width 188 height 14
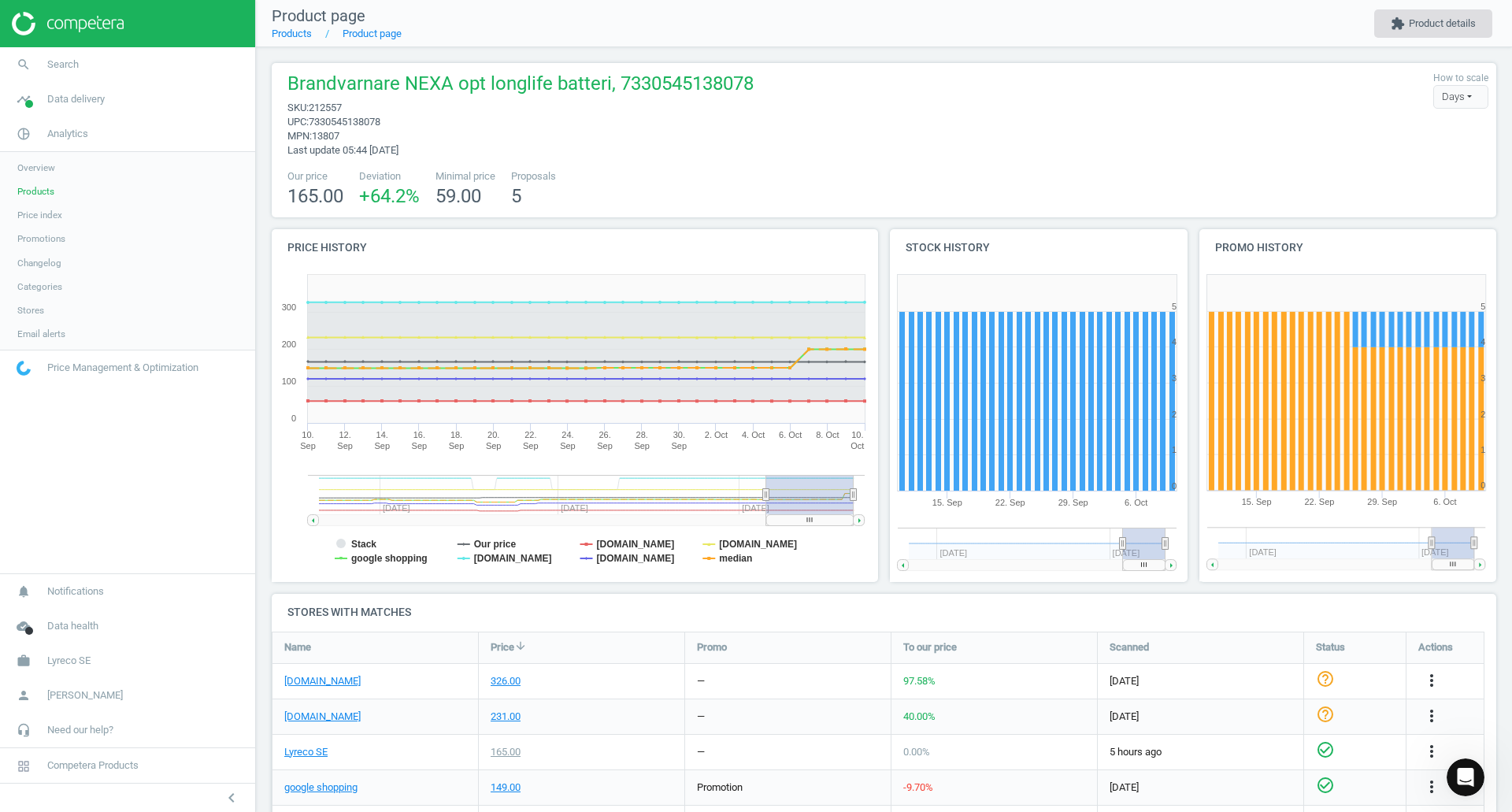
click at [1446, 29] on button "extension Product details" at bounding box center [1434, 24] width 118 height 29
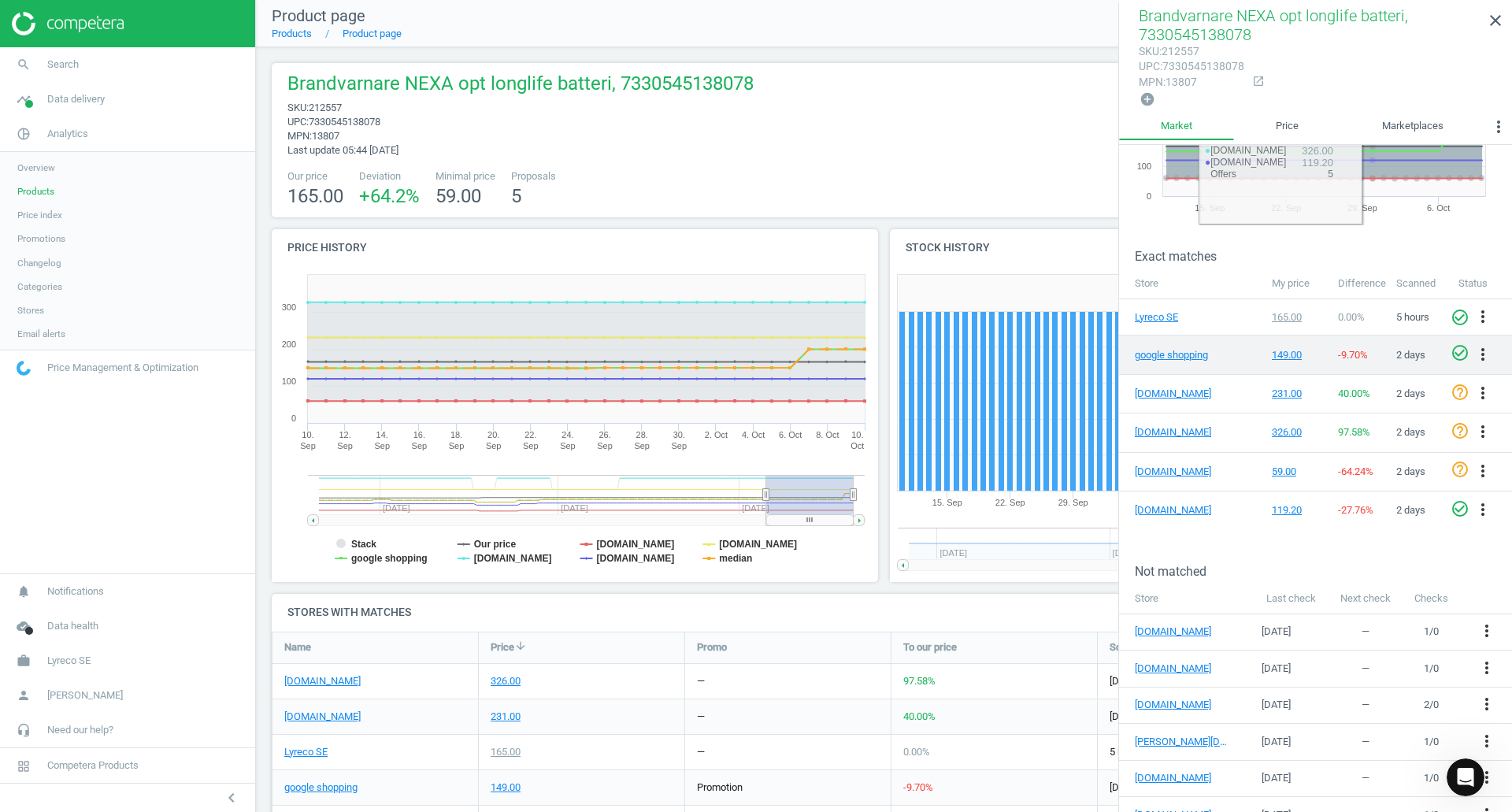
scroll to position [256, 0]
